Goal: Information Seeking & Learning: Find specific page/section

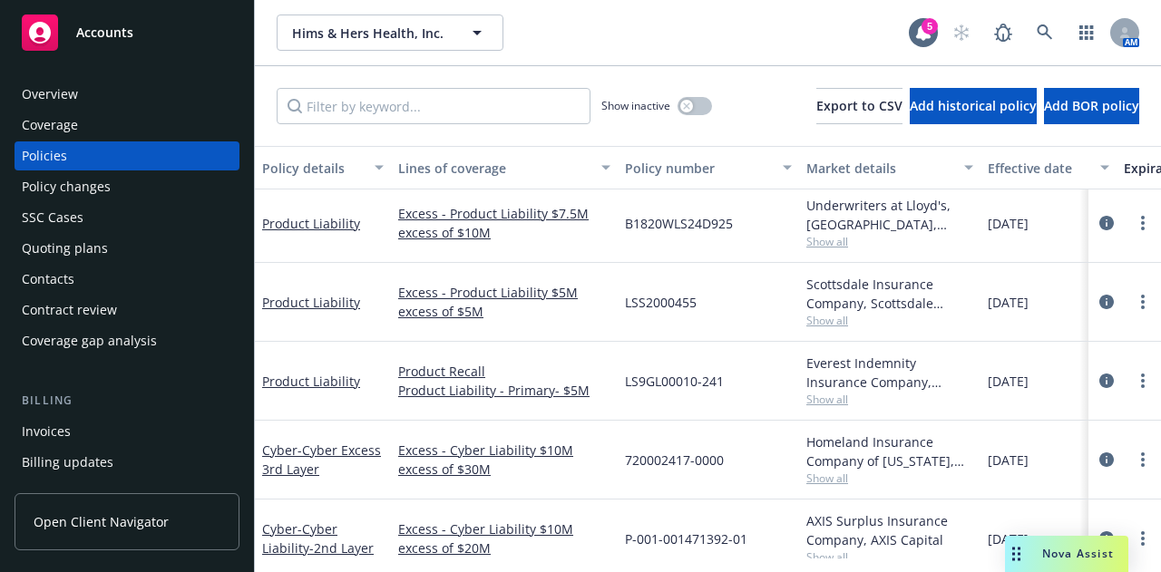
scroll to position [363, 0]
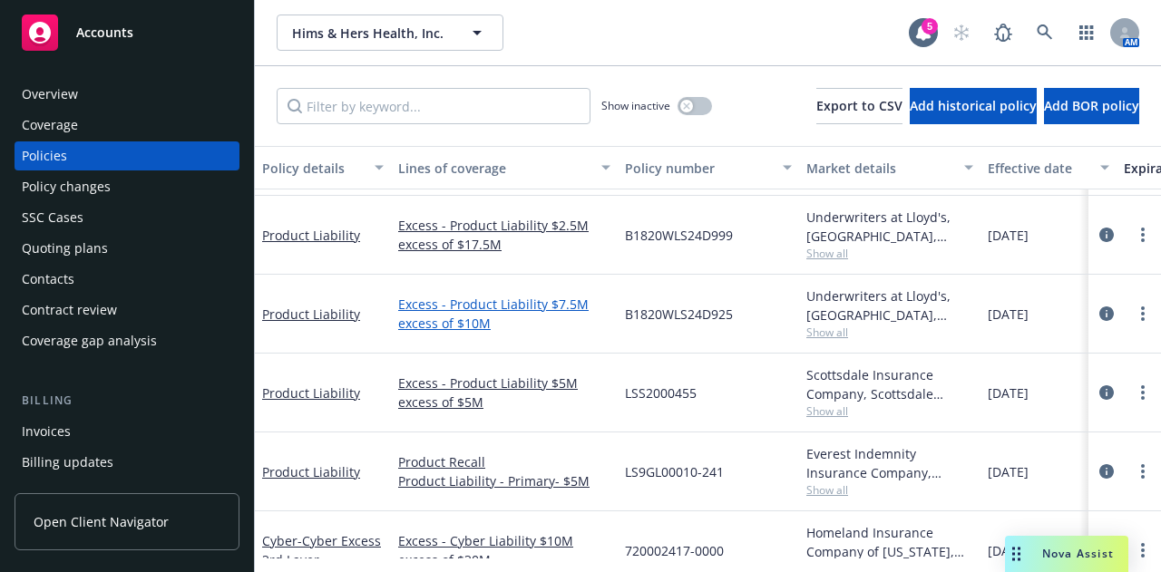
click at [566, 298] on link "Excess - Product Liability $7.5M excess of $10M" at bounding box center [504, 314] width 212 height 38
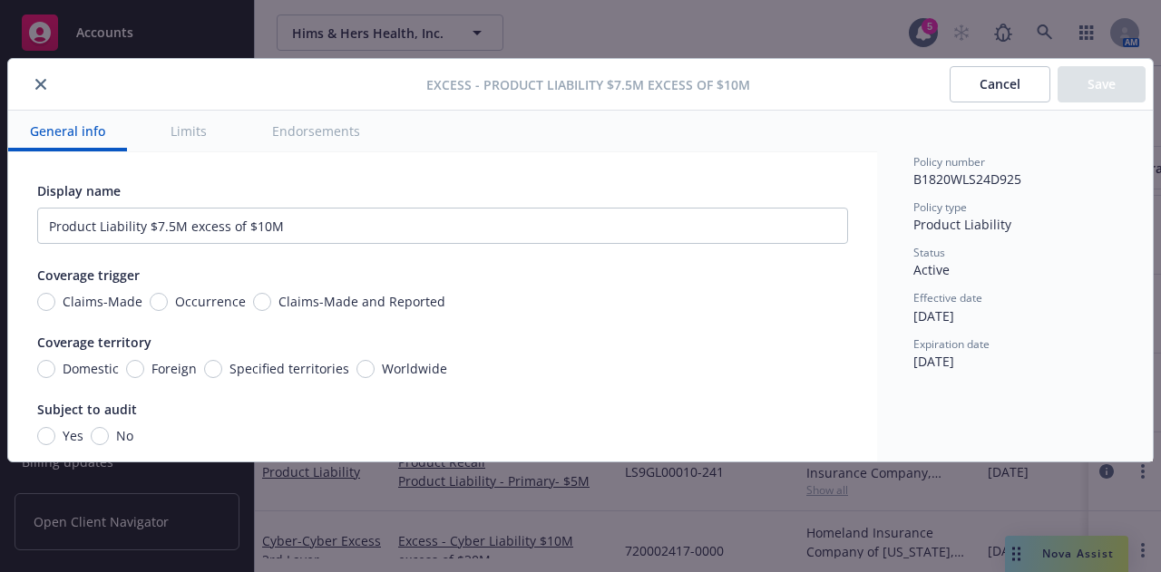
click at [42, 84] on icon "close" at bounding box center [40, 84] width 11 height 11
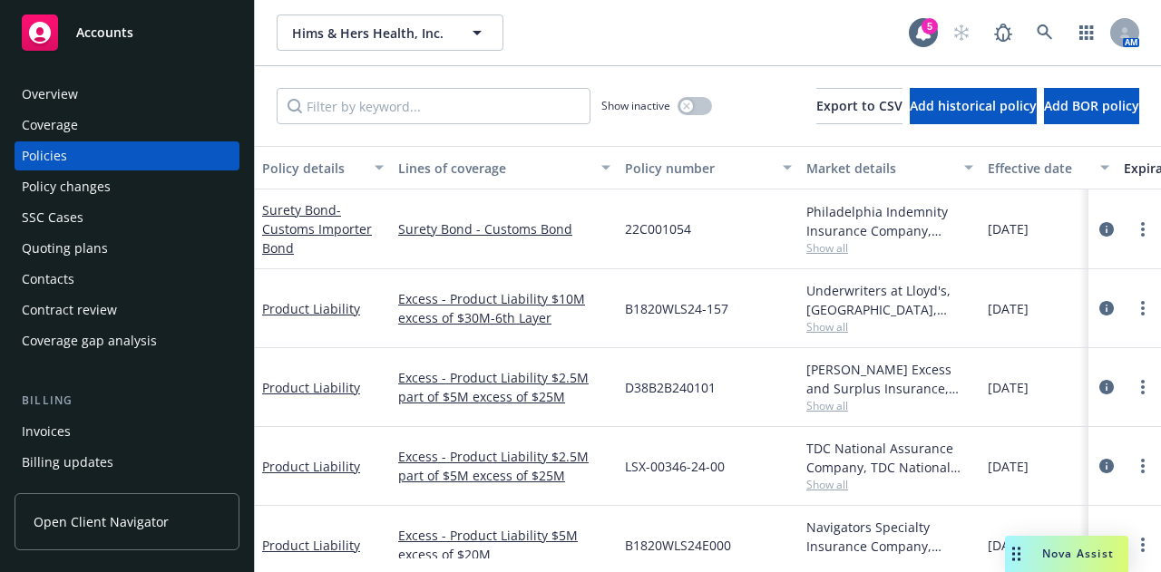
click at [178, 102] on div "Overview" at bounding box center [127, 94] width 210 height 29
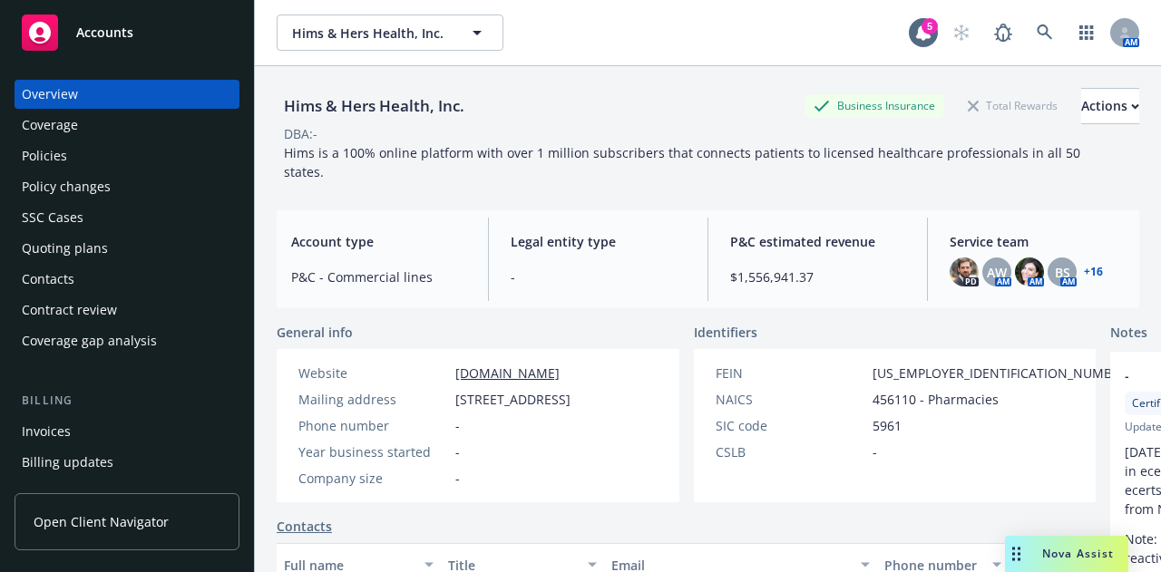
click at [673, 155] on span "Hims is a 100% online platform with over 1 million subscribers that connects pa…" at bounding box center [684, 162] width 800 height 36
click at [629, 277] on span "-" at bounding box center [597, 276] width 175 height 19
